Goal: Information Seeking & Learning: Learn about a topic

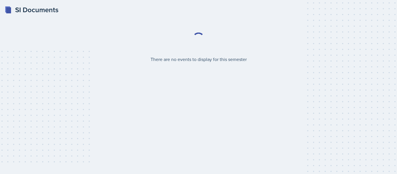
select select "2bed604d-1099-4043-b1bc-2365e8740244"
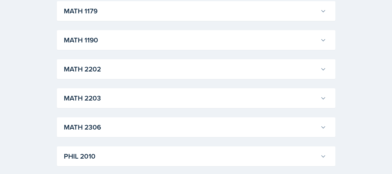
scroll to position [639, 0]
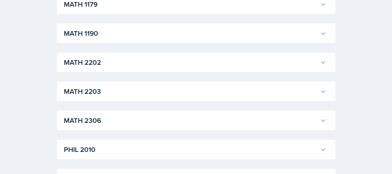
click at [158, 120] on h3 "MATH 2306" at bounding box center [191, 120] width 254 height 10
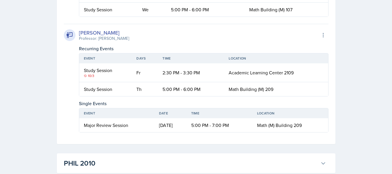
scroll to position [842, 0]
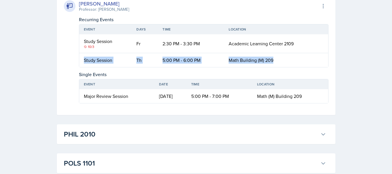
drag, startPoint x: 82, startPoint y: 60, endPoint x: 289, endPoint y: 65, distance: 206.9
click at [289, 65] on tr "Study Session Th 5:00 PM - 6:00 PM Math Building (M) 209" at bounding box center [203, 60] width 249 height 14
drag, startPoint x: 81, startPoint y: 95, endPoint x: 312, endPoint y: 101, distance: 231.0
click at [327, 101] on tr "Major Review Session [DATE] 5:00 PM - 7:00 PM Math (M) Building 209" at bounding box center [203, 96] width 249 height 14
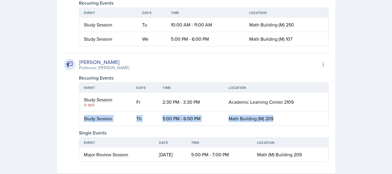
scroll to position [784, 0]
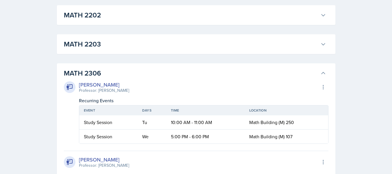
scroll to position [668, 0]
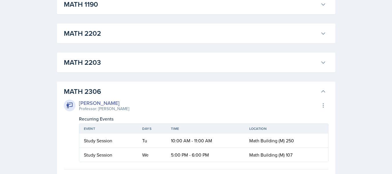
click at [224, 60] on h3 "MATH 2203" at bounding box center [191, 62] width 254 height 10
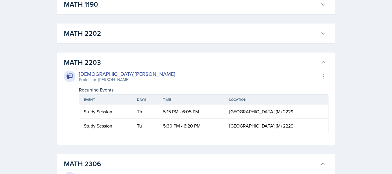
click at [224, 60] on h3 "MATH 2203" at bounding box center [191, 62] width 254 height 10
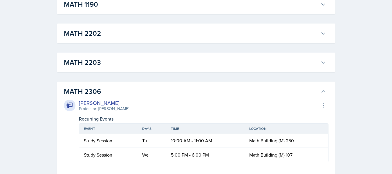
click at [234, 35] on h3 "MATH 2202" at bounding box center [191, 33] width 254 height 10
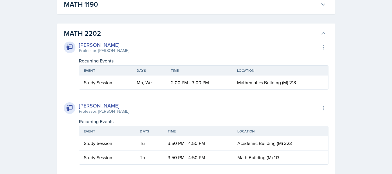
click at [234, 35] on h3 "MATH 2202" at bounding box center [191, 33] width 254 height 10
